Goal: Task Accomplishment & Management: Manage account settings

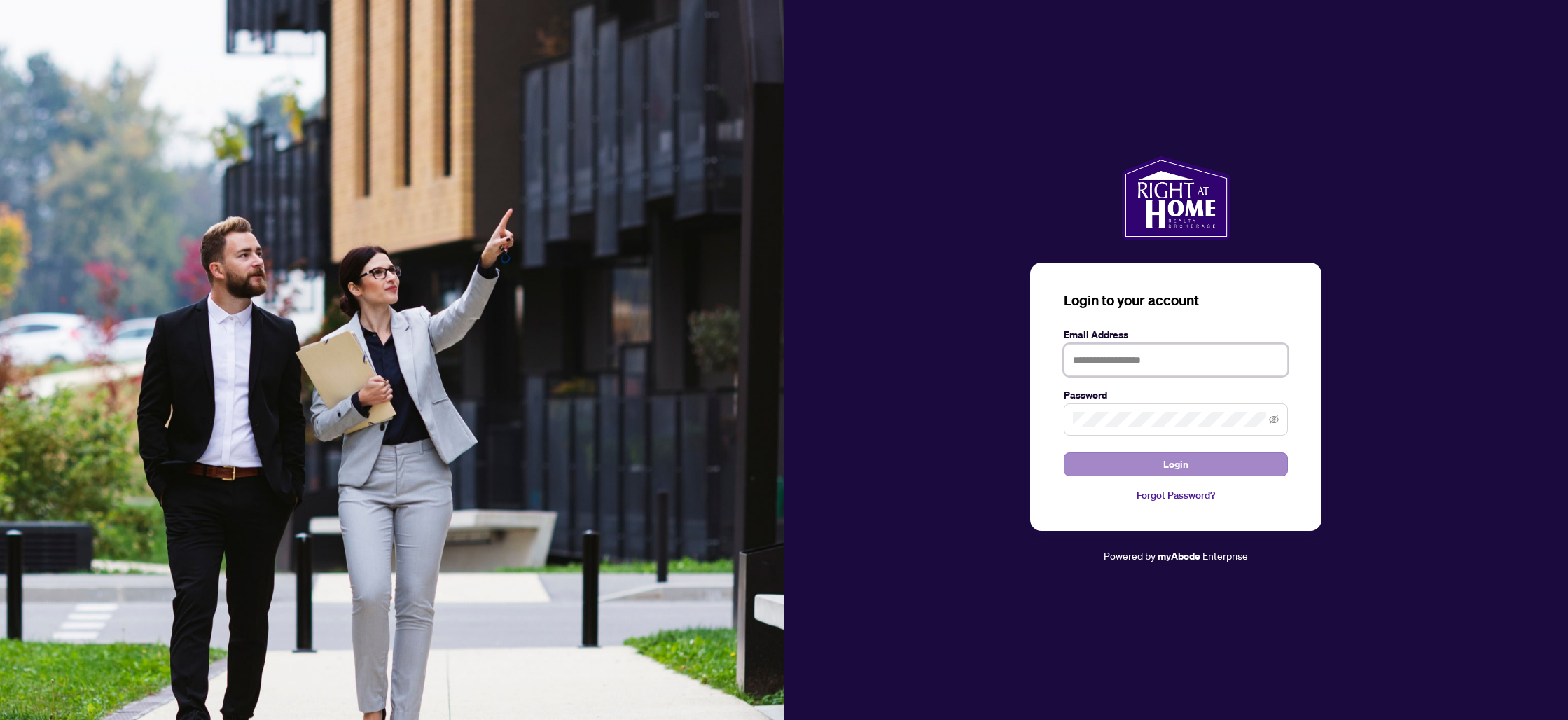
type input "**********"
click at [1162, 462] on button "Login" at bounding box center [1176, 463] width 224 height 24
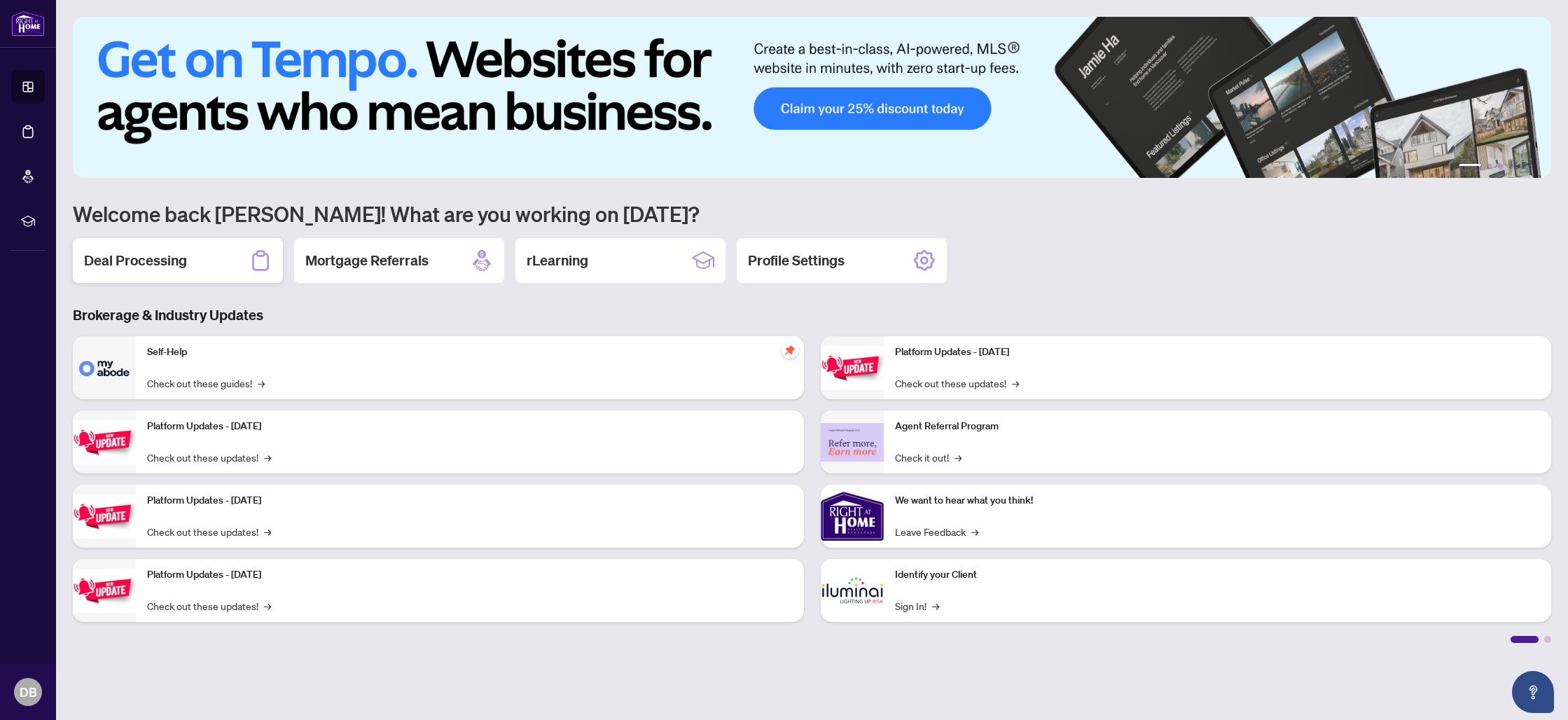
click at [142, 265] on h2 "Deal Processing" at bounding box center [135, 260] width 103 height 19
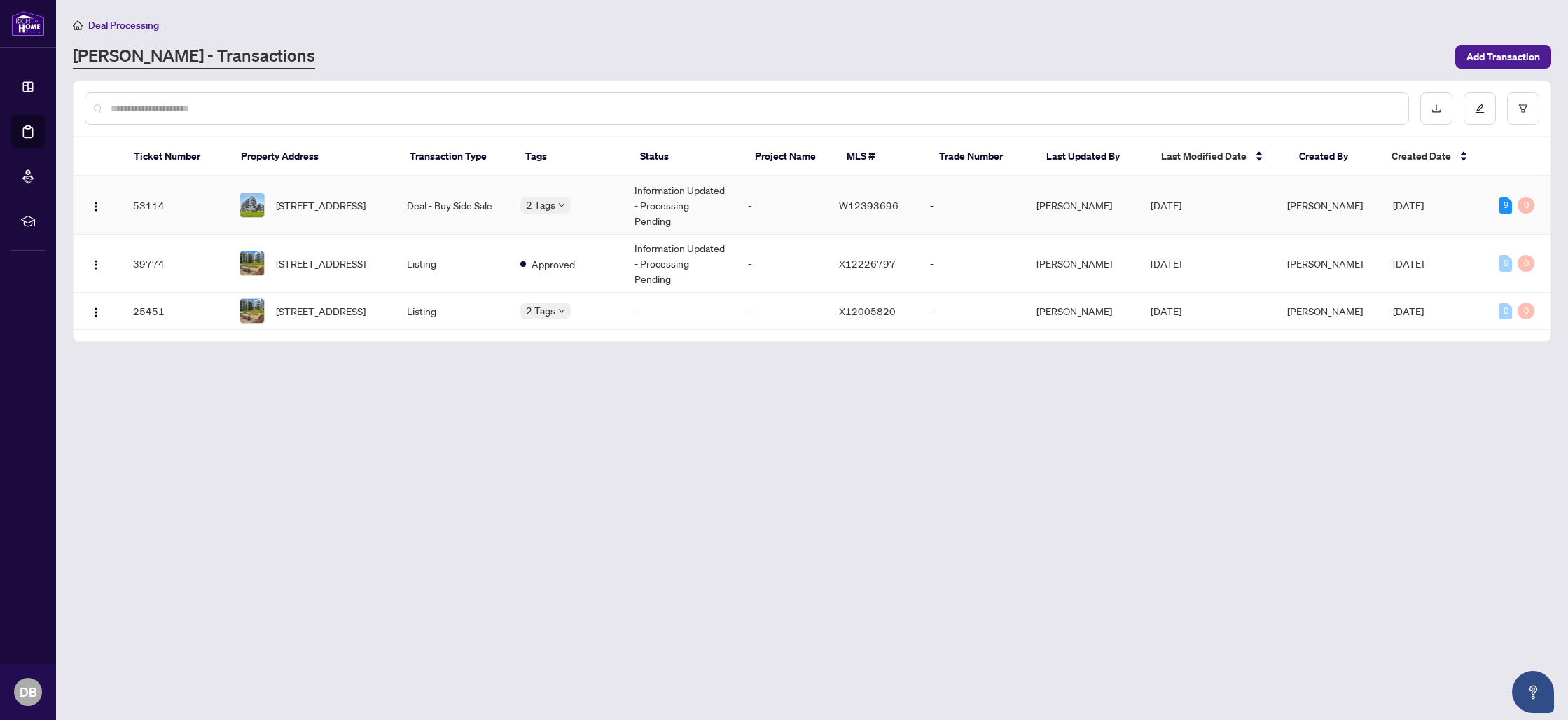
click at [334, 198] on span "[STREET_ADDRESS]" at bounding box center [321, 206] width 90 height 16
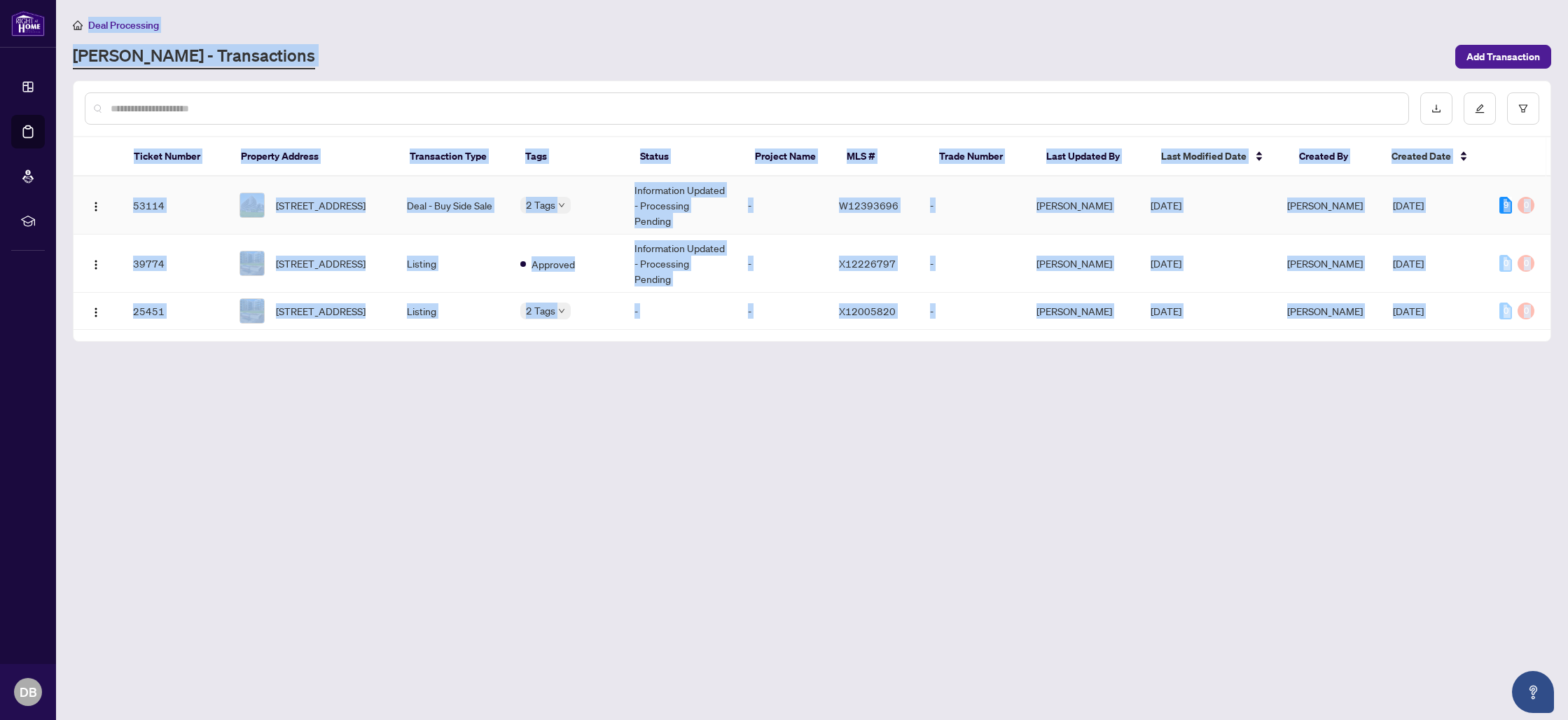
click at [334, 188] on main "Deal Processing [PERSON_NAME] - Transactions Add Transaction Ticket Number Prop…" at bounding box center [813, 360] width 1513 height 720
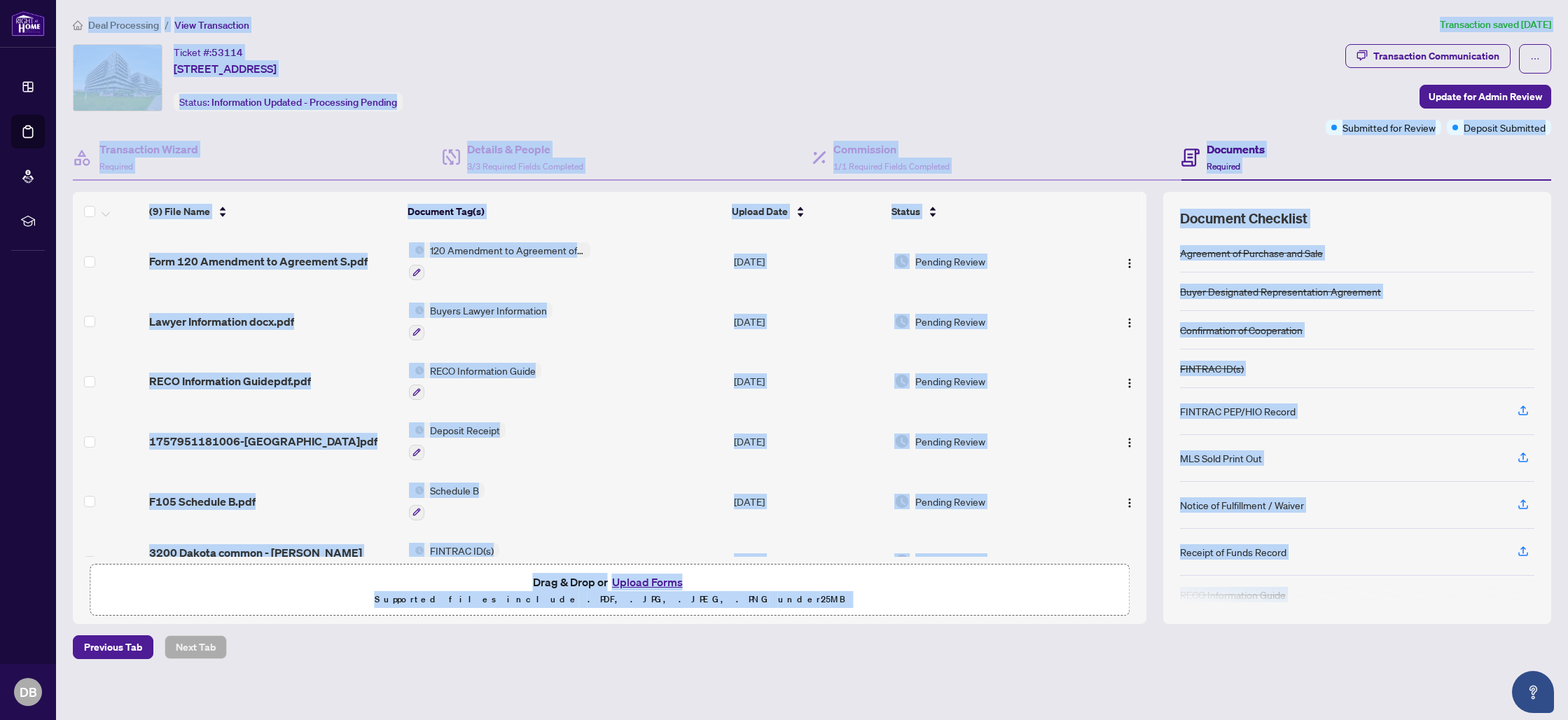
click at [1106, 673] on main "Deal Processing / View Transaction Transaction saved [DATE] Ticket #: 53114 #B-…" at bounding box center [813, 360] width 1513 height 720
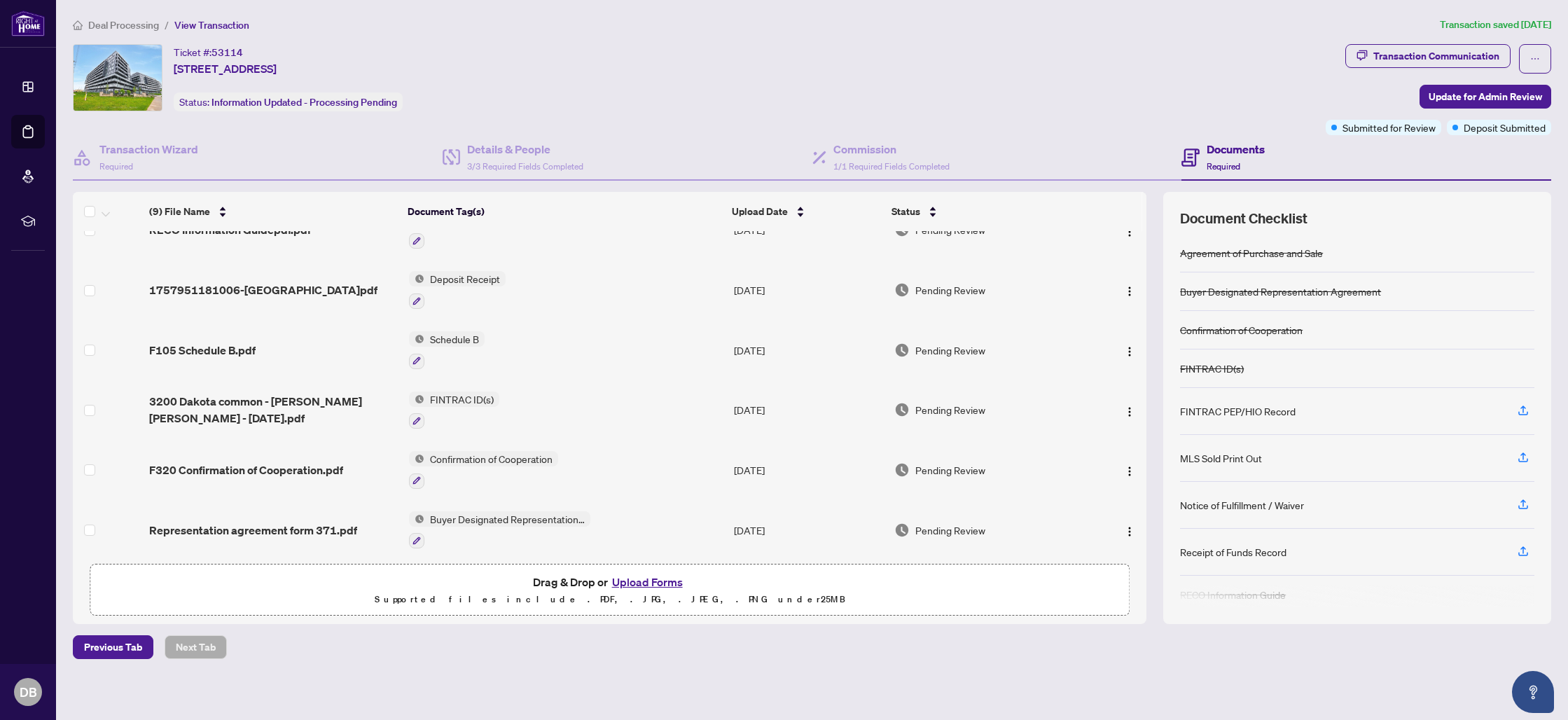
scroll to position [214, 0]
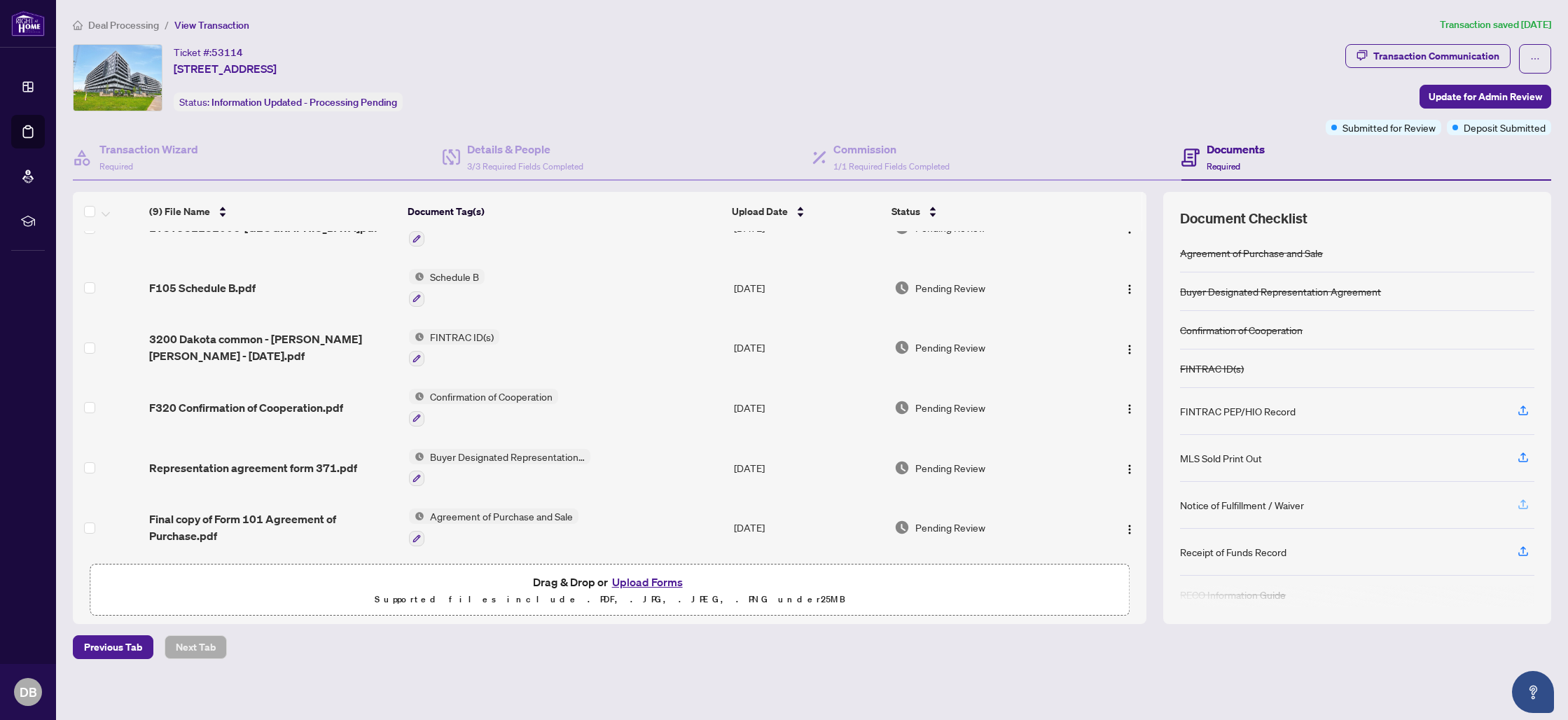
click at [1525, 502] on icon "button" at bounding box center [1523, 504] width 12 height 12
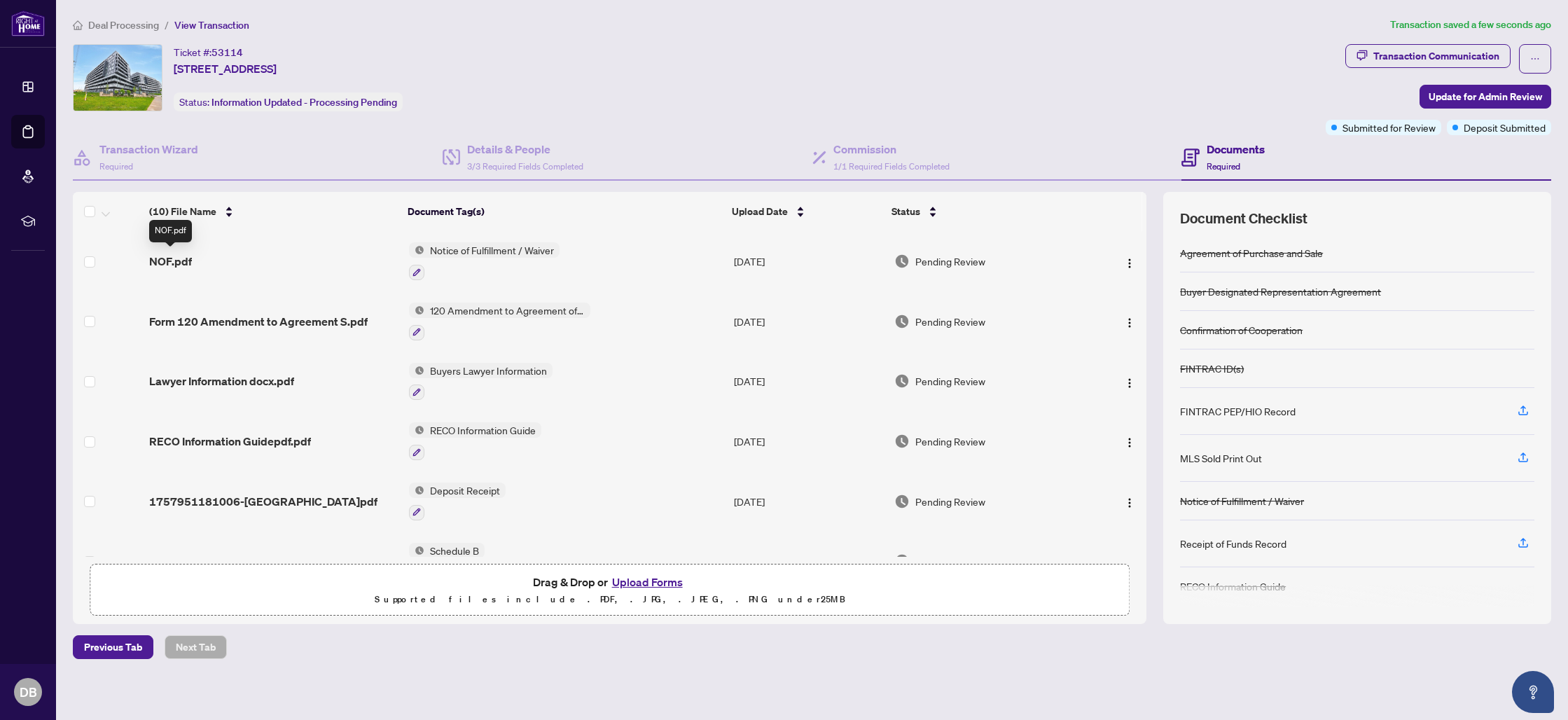
click at [175, 259] on span "NOF.pdf" at bounding box center [171, 261] width 43 height 17
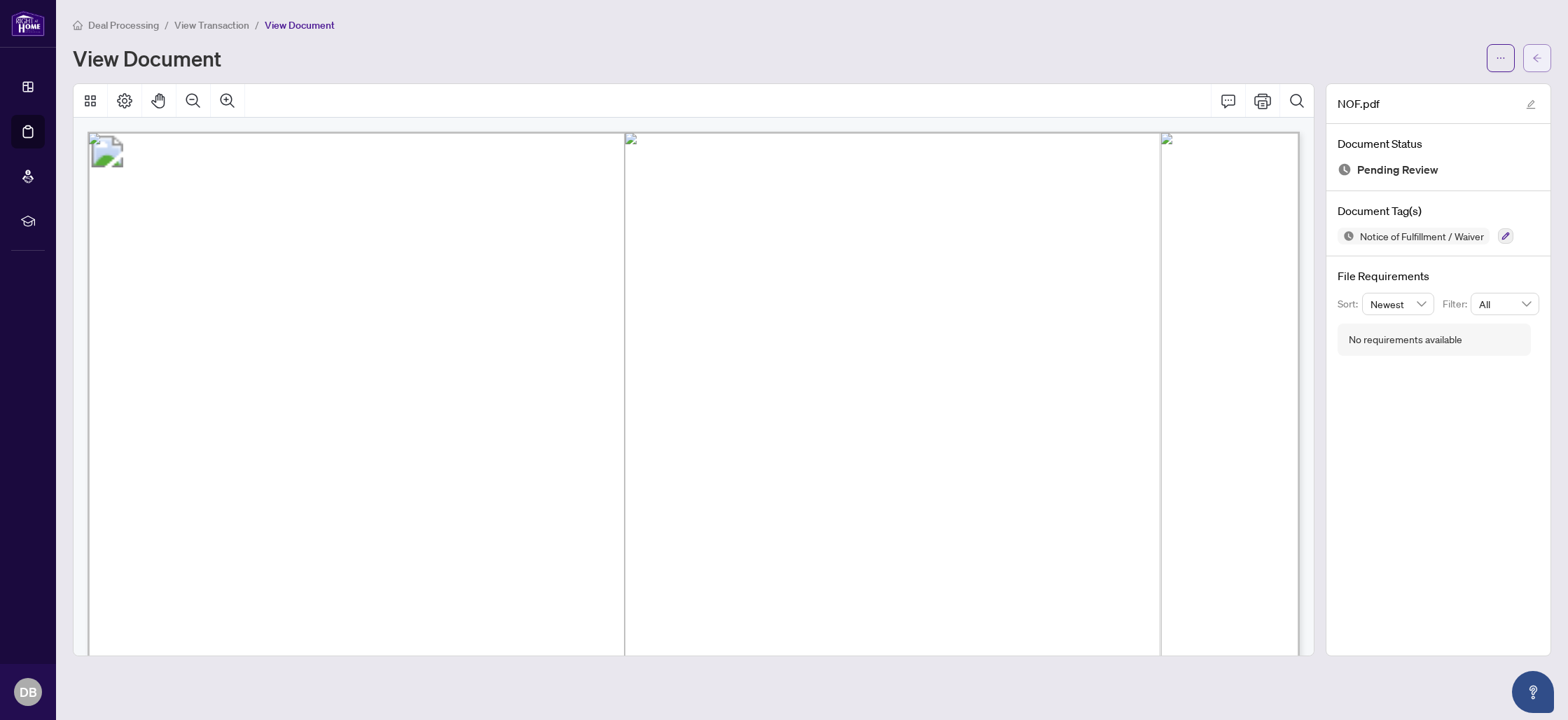
click at [1542, 61] on icon "arrow-left" at bounding box center [1537, 58] width 10 height 10
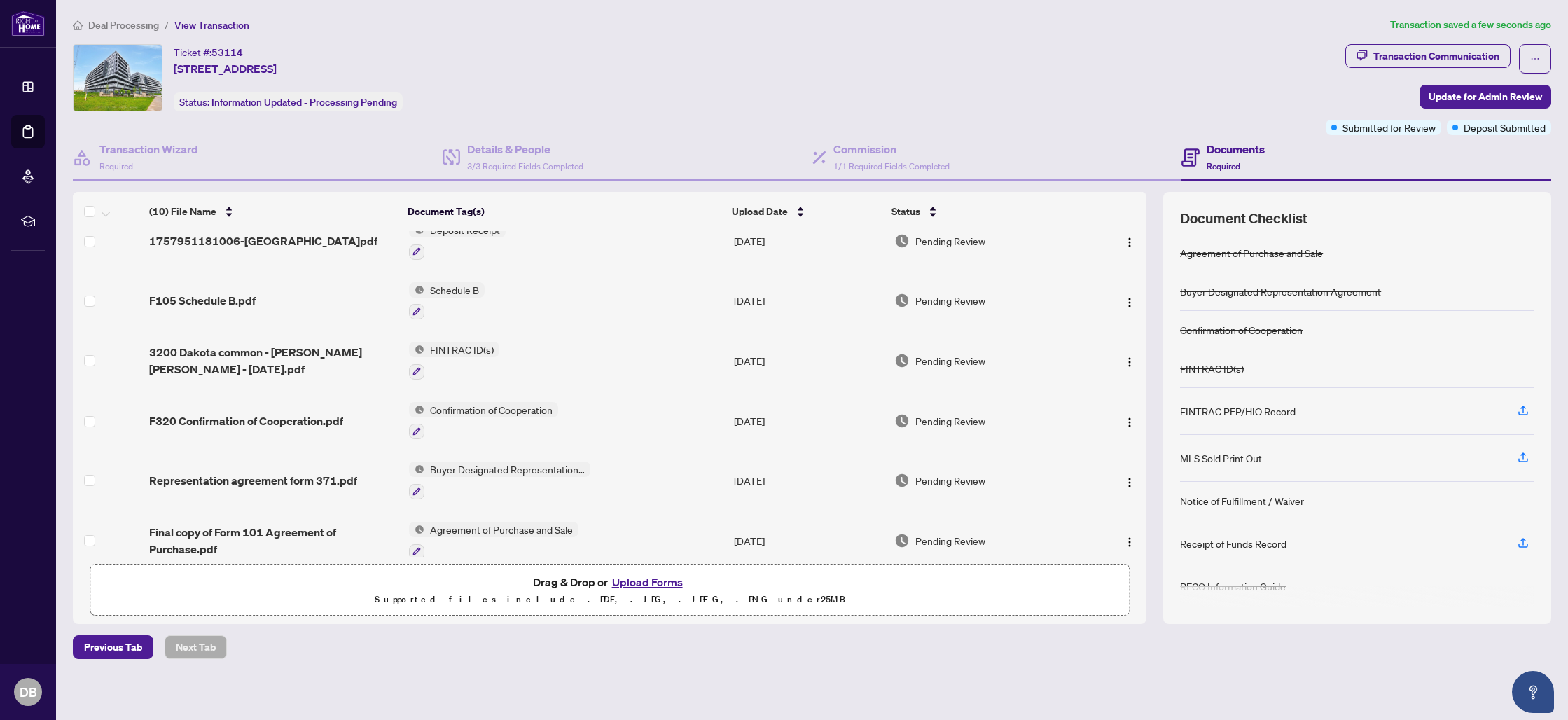
scroll to position [273, 0]
